Goal: Check status: Check status

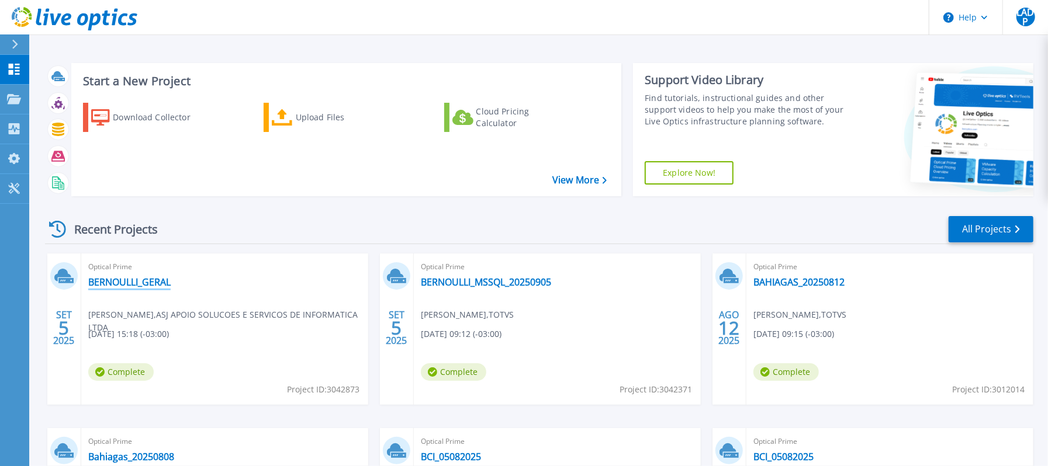
click at [143, 283] on link "BERNOULLI_GERAL" at bounding box center [129, 282] width 82 height 12
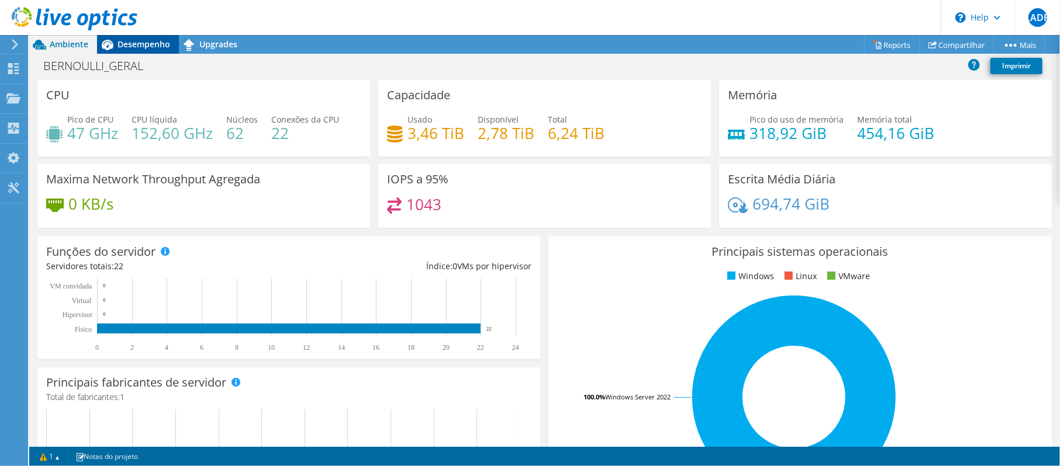
click at [150, 42] on span "Desempenho" at bounding box center [143, 44] width 53 height 11
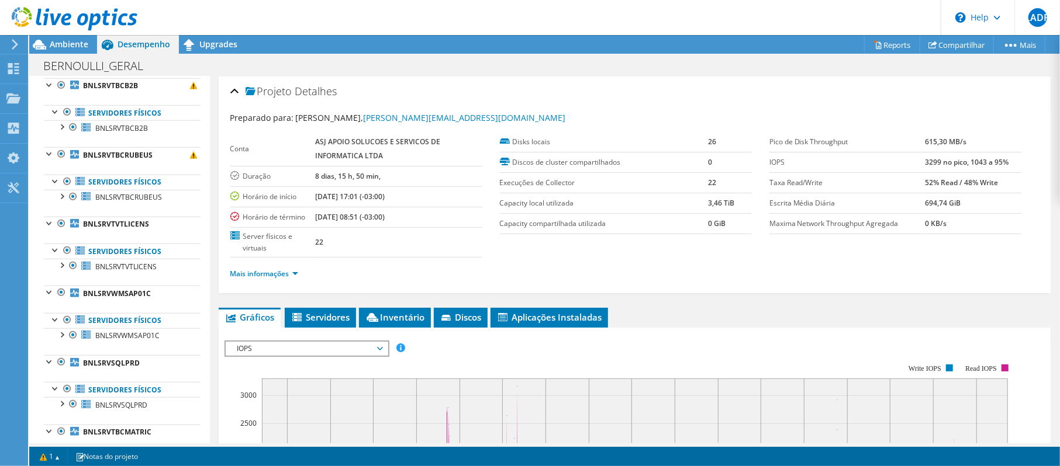
scroll to position [701, 0]
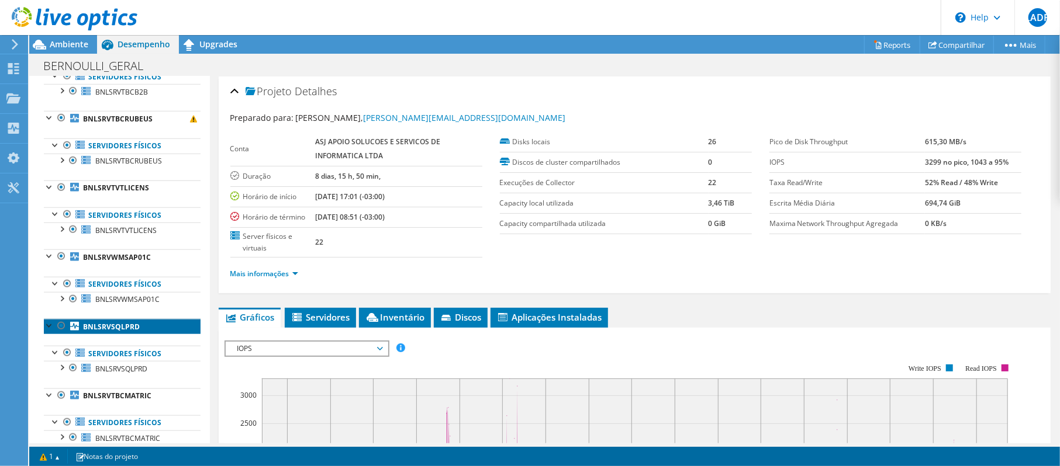
click at [108, 332] on b "BNLSRVSQLPRD" at bounding box center [111, 327] width 57 height 10
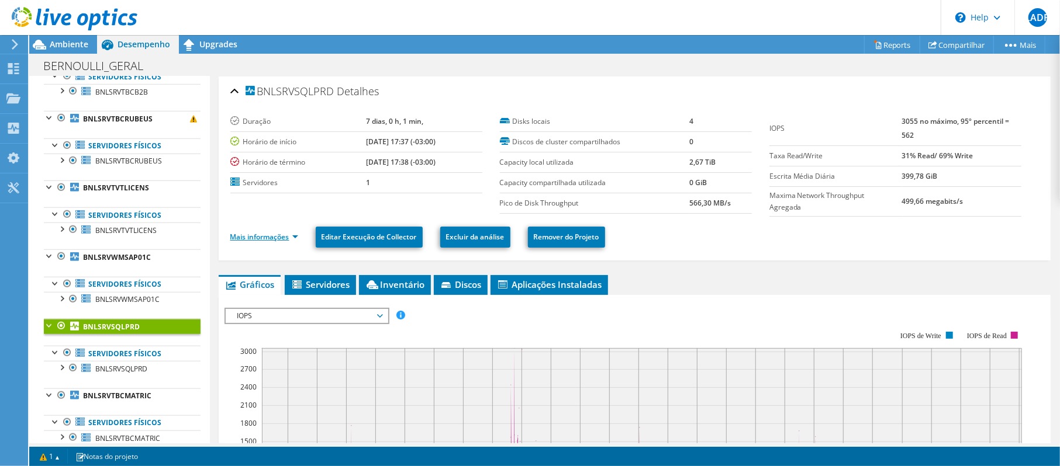
click at [262, 237] on link "Mais informações" at bounding box center [264, 237] width 68 height 10
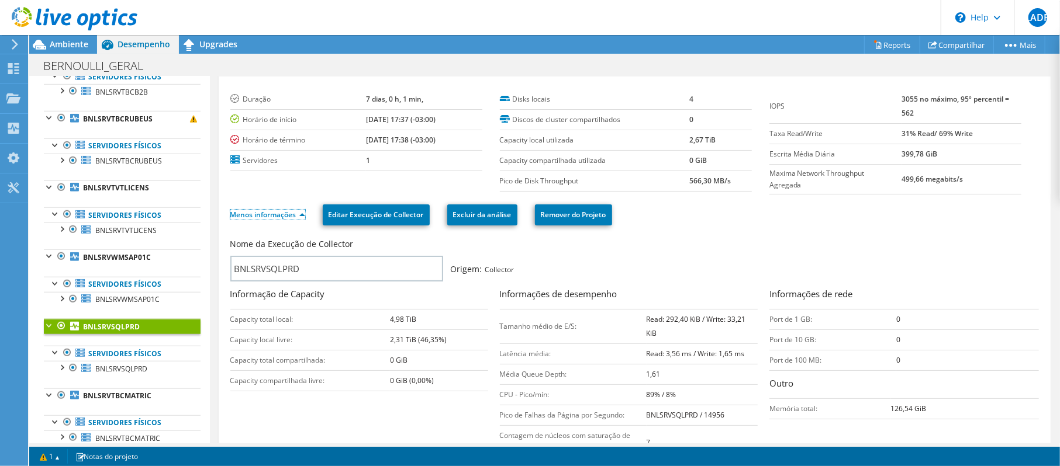
scroll to position [0, 0]
